Goal: Task Accomplishment & Management: Complete application form

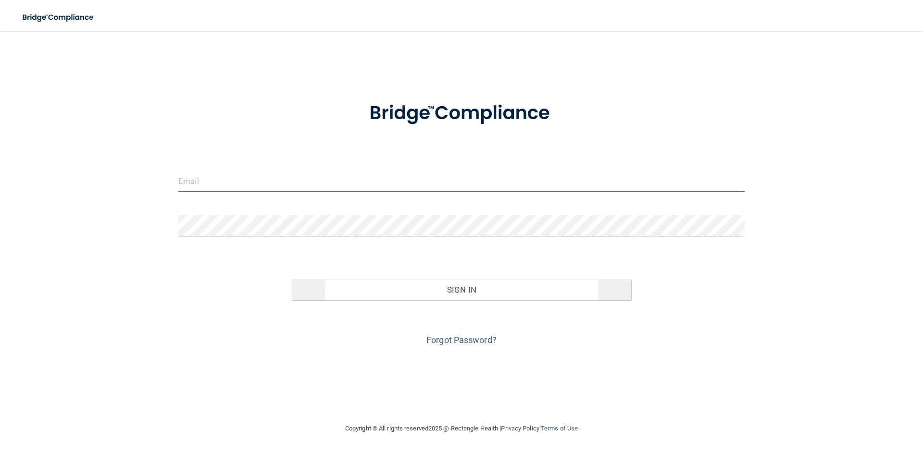
type input "[PERSON_NAME][EMAIL_ADDRESS][DOMAIN_NAME]"
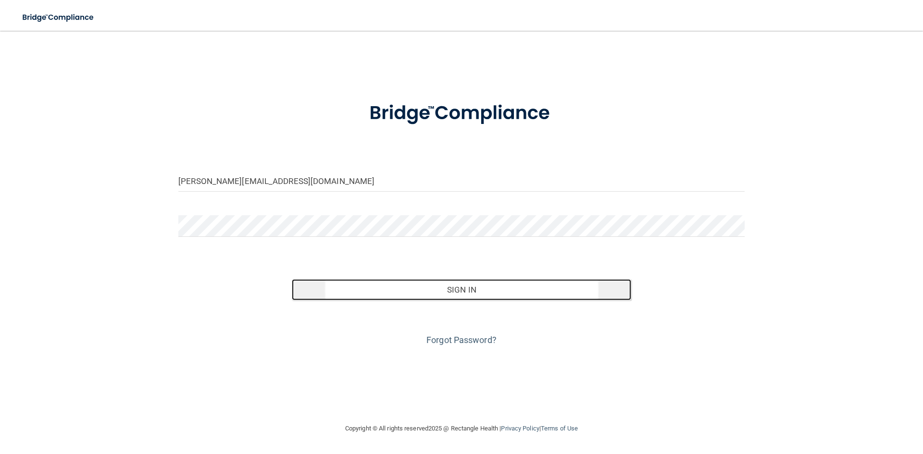
click at [453, 292] on button "Sign In" at bounding box center [462, 289] width 340 height 21
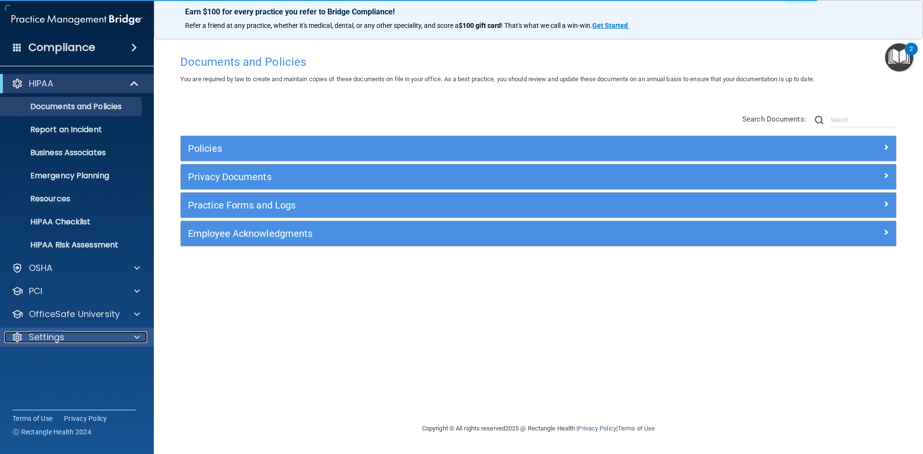
click at [138, 338] on span at bounding box center [137, 338] width 6 height 12
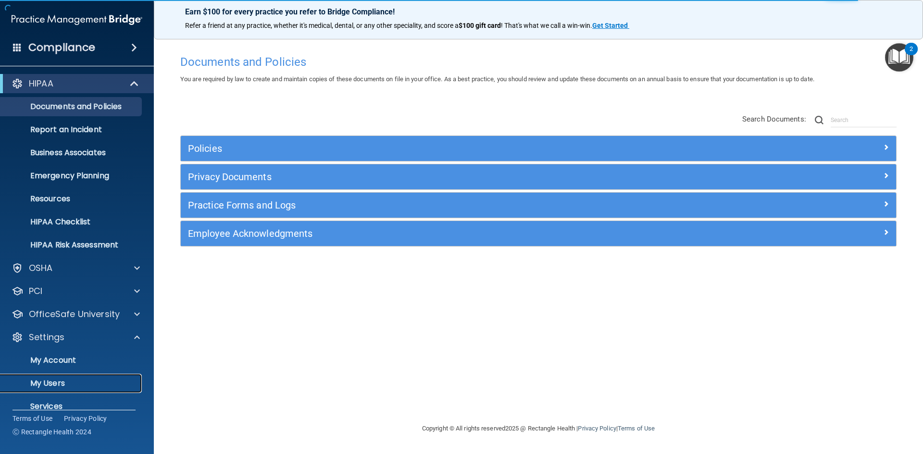
click at [63, 381] on p "My Users" at bounding box center [71, 384] width 131 height 10
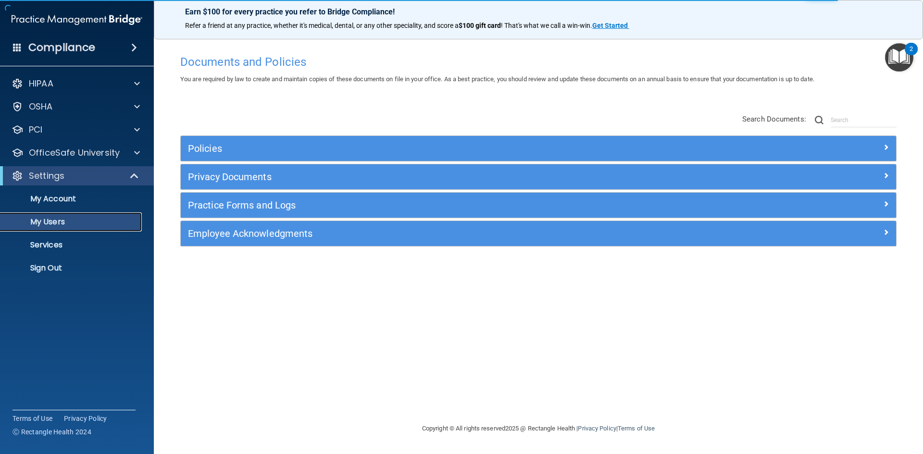
select select "20"
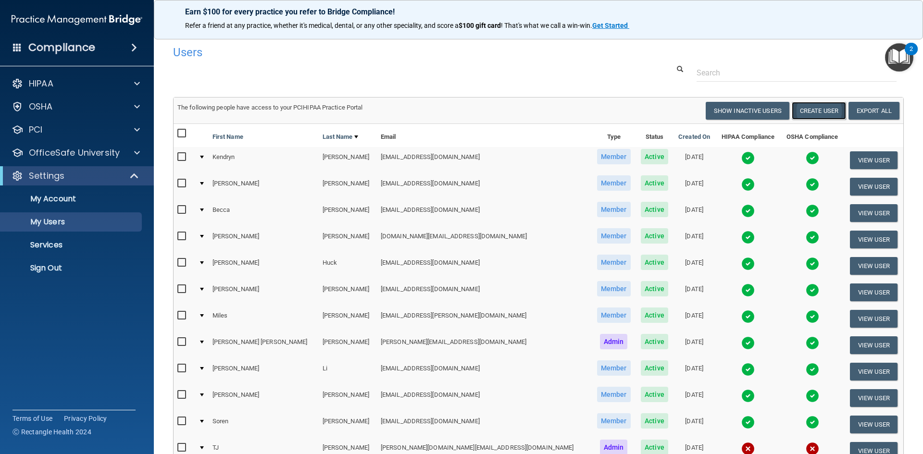
click at [809, 113] on button "Create User" at bounding box center [819, 111] width 54 height 18
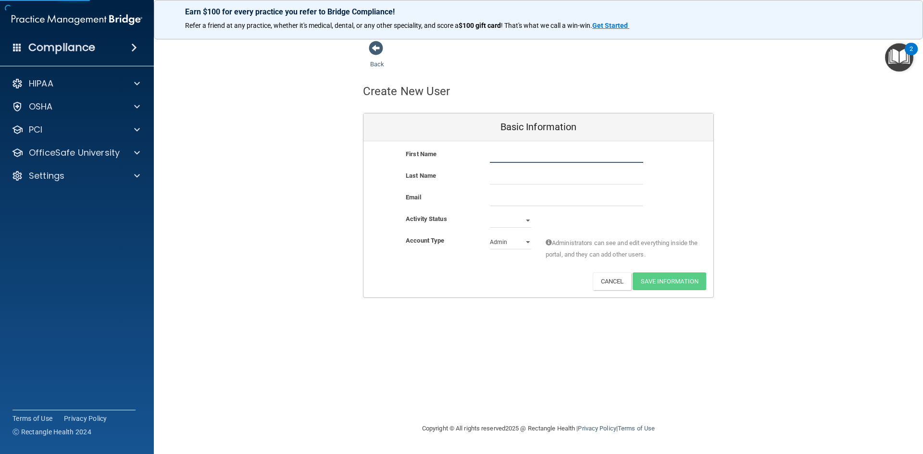
click at [506, 157] on input "text" at bounding box center [566, 156] width 153 height 14
type input "[PERSON_NAME]"
click at [525, 204] on input "email" at bounding box center [566, 199] width 153 height 14
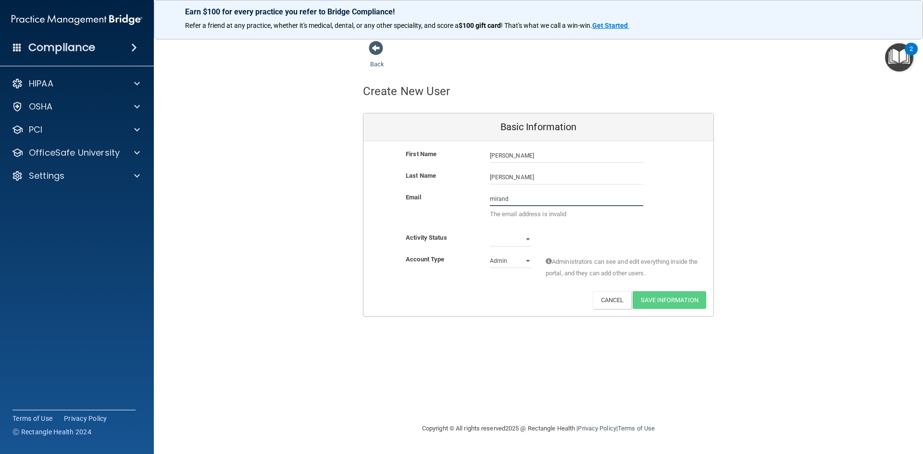
type input "[EMAIL_ADDRESS][DOMAIN_NAME]"
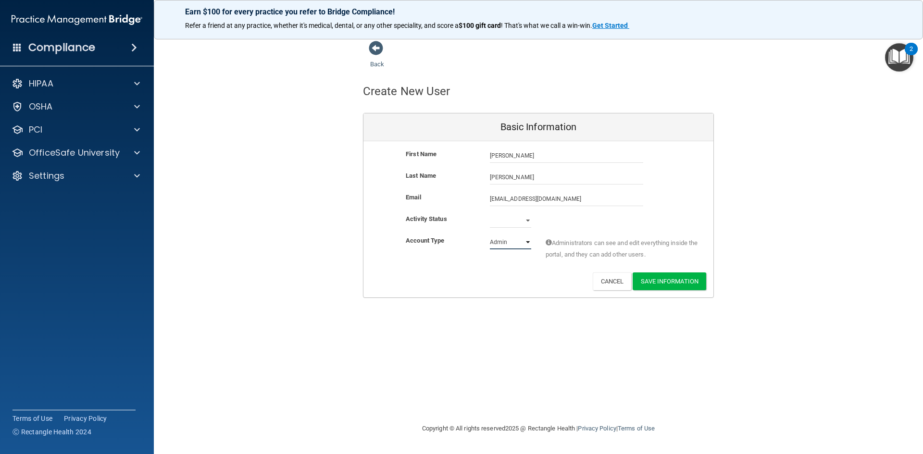
click at [526, 244] on select "Admin Member" at bounding box center [510, 242] width 41 height 14
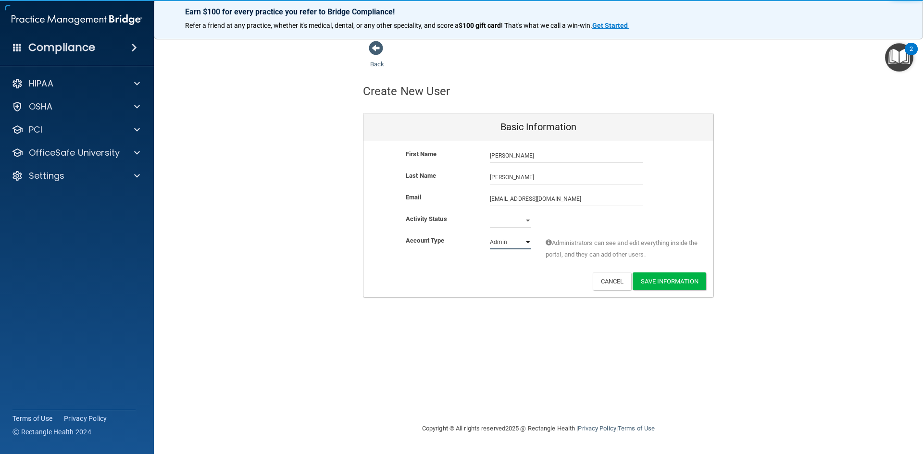
select select "practice_member"
click at [490, 235] on select "Admin Member" at bounding box center [510, 242] width 41 height 14
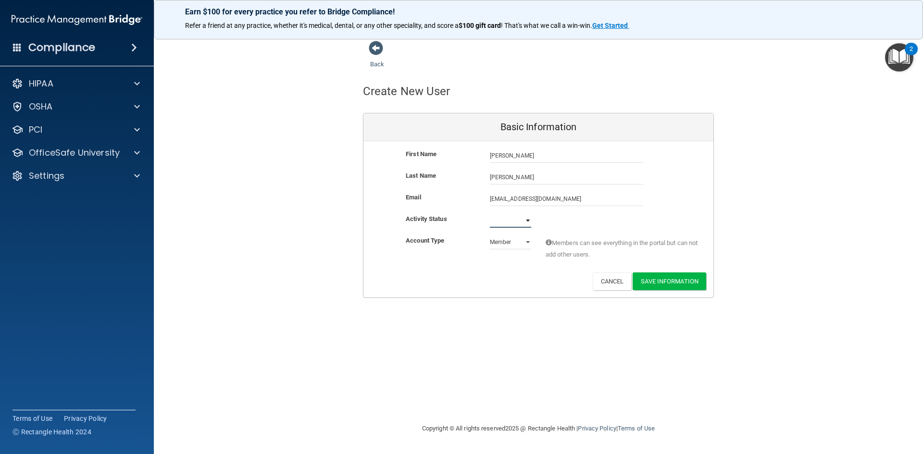
click at [527, 220] on select "Active Inactive" at bounding box center [510, 220] width 41 height 14
select select "active"
click at [490, 213] on select "Active Inactive" at bounding box center [510, 220] width 41 height 14
click at [659, 281] on button "Save Information" at bounding box center [670, 282] width 74 height 18
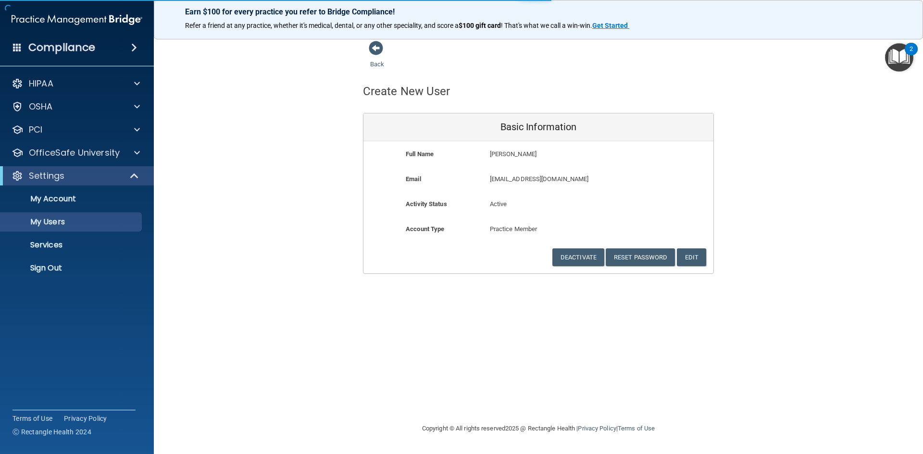
select select "20"
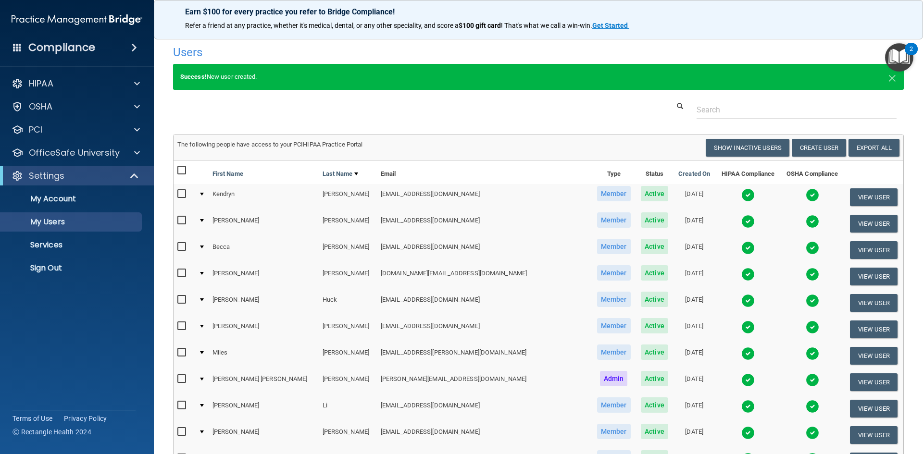
scroll to position [378, 0]
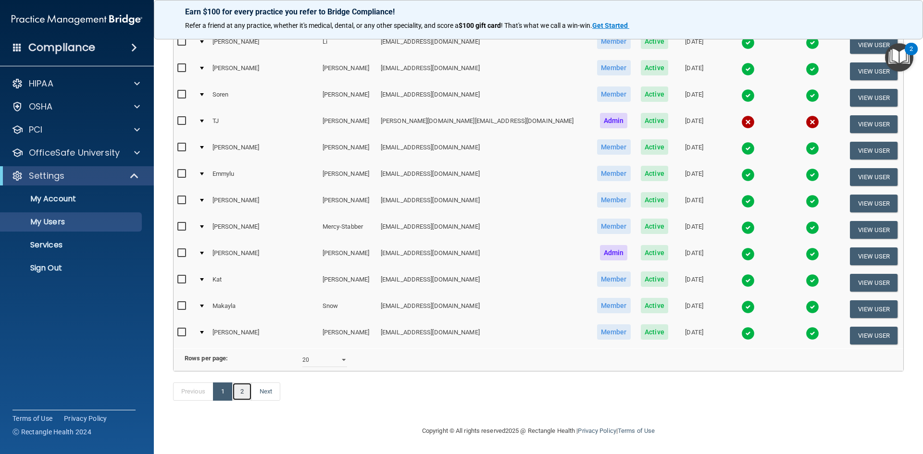
click at [240, 393] on link "2" at bounding box center [242, 392] width 20 height 18
select select "20"
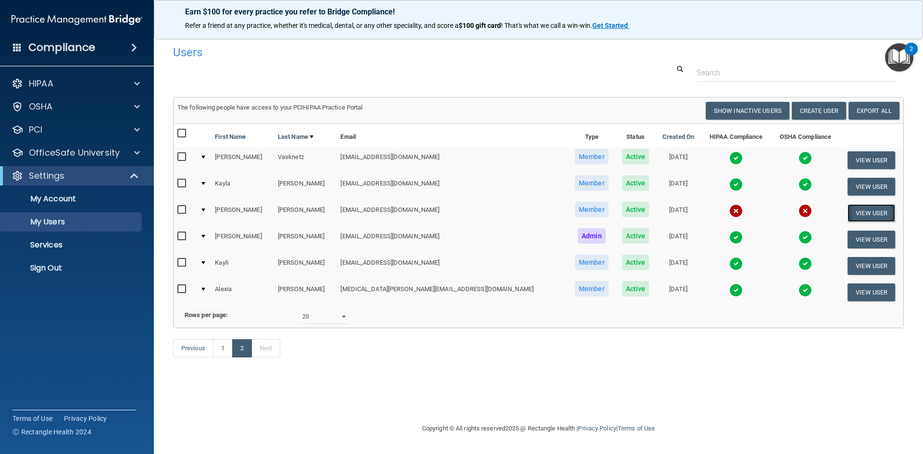
click at [858, 213] on button "View User" at bounding box center [872, 213] width 48 height 18
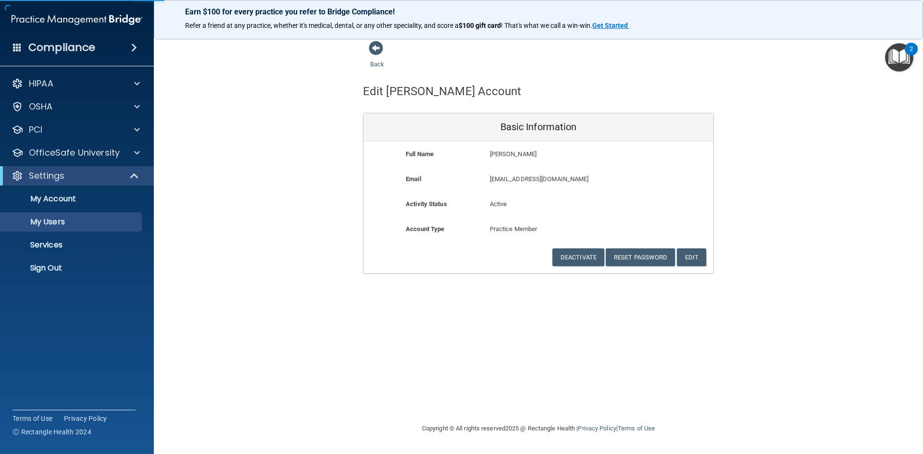
select select "20"
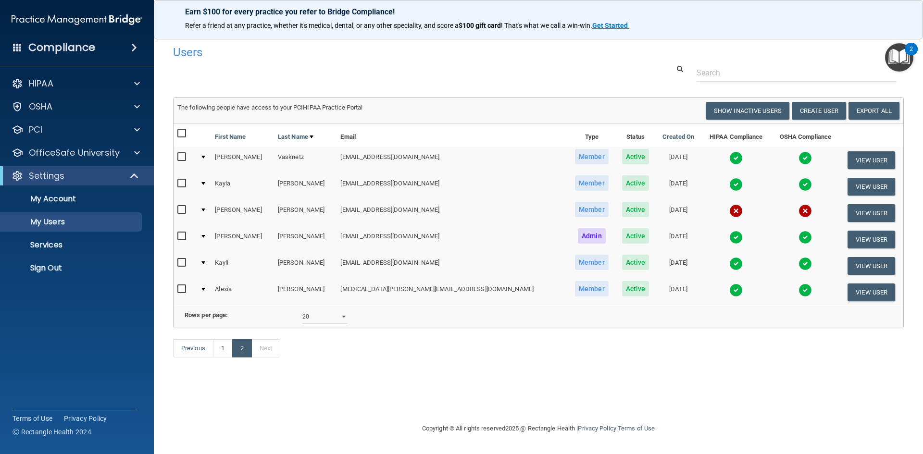
click at [729, 212] on img at bounding box center [735, 210] width 13 height 13
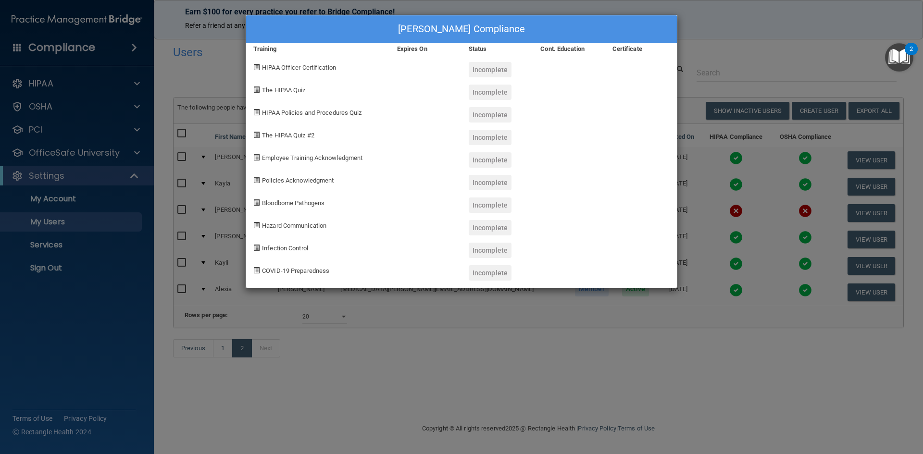
click at [801, 16] on div "[PERSON_NAME] Compliance Training Expires On Status Cont. Education Certificate…" at bounding box center [461, 227] width 923 height 454
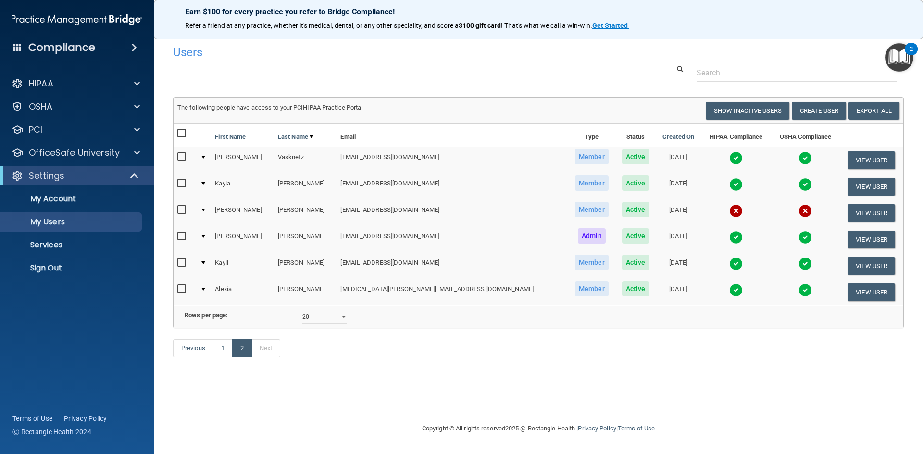
click at [178, 210] on input "checkbox" at bounding box center [182, 210] width 11 height 8
checkbox input "true"
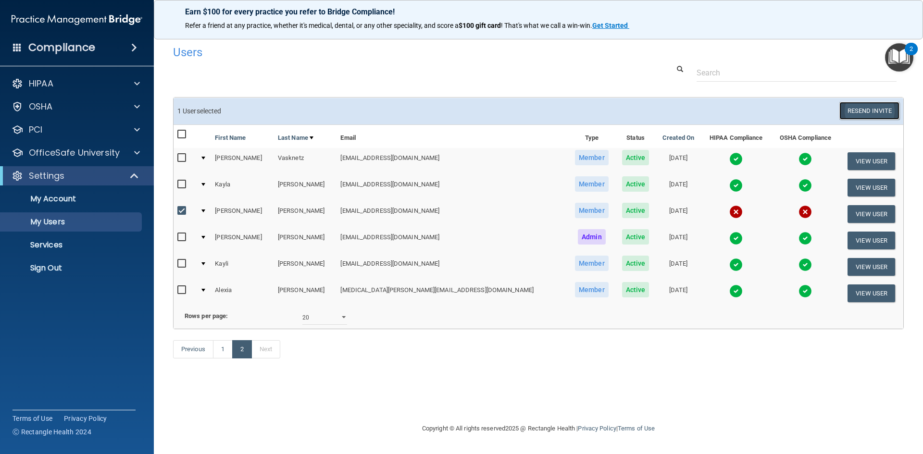
click at [861, 112] on button "Resend Invite" at bounding box center [869, 111] width 60 height 18
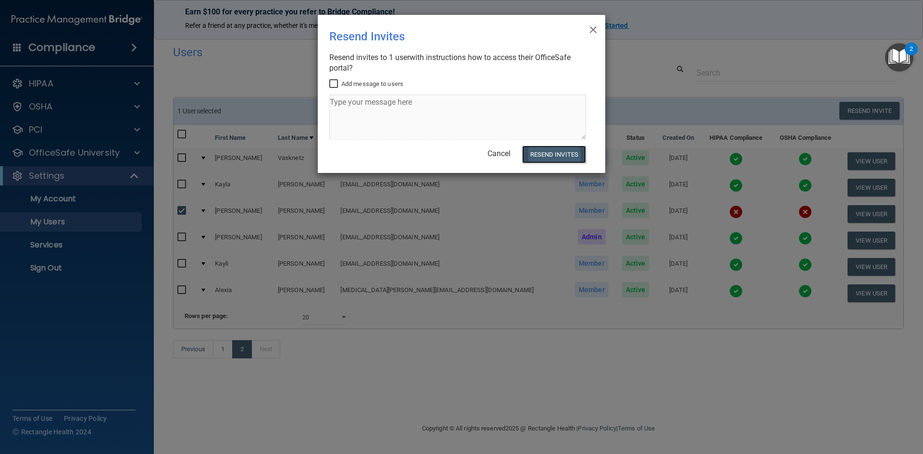
click at [553, 154] on button "Resend Invites" at bounding box center [554, 155] width 64 height 18
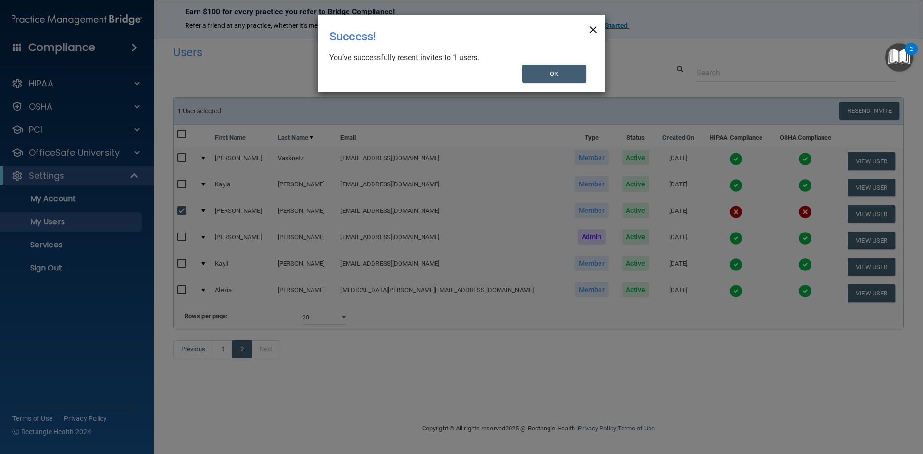
click at [593, 29] on span "×" at bounding box center [593, 28] width 9 height 19
